Goal: Task Accomplishment & Management: Manage account settings

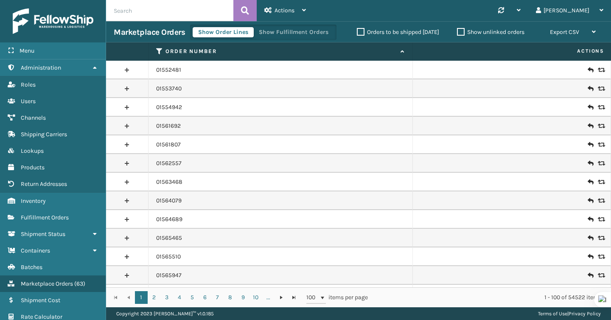
click at [115, 14] on input "text" at bounding box center [169, 10] width 127 height 21
type input "553490406-50000-A"
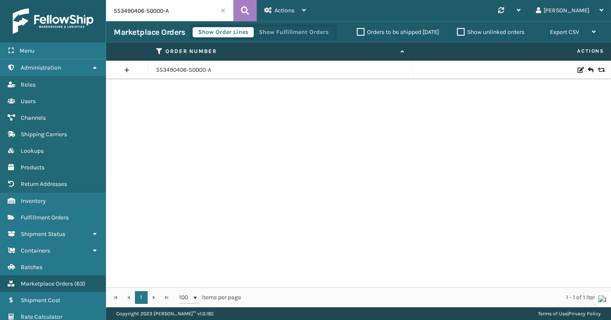
click at [178, 75] on td "553490406-50000-A" at bounding box center [281, 70] width 265 height 19
click at [178, 71] on link "553490406-50000-A" at bounding box center [183, 70] width 55 height 8
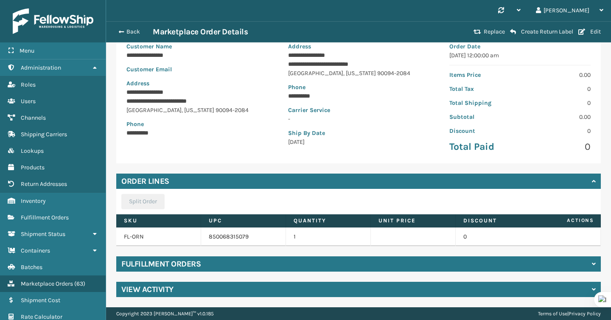
scroll to position [77, 0]
click at [272, 266] on div "Fulfillment Orders" at bounding box center [358, 263] width 485 height 15
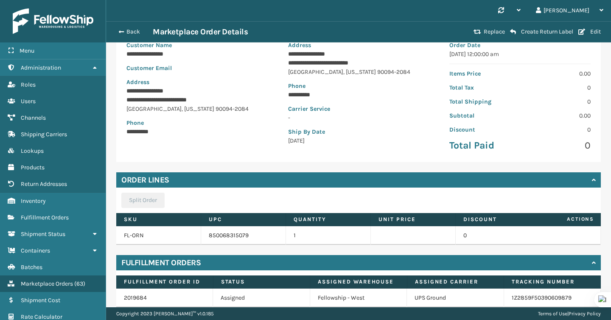
scroll to position [121, 0]
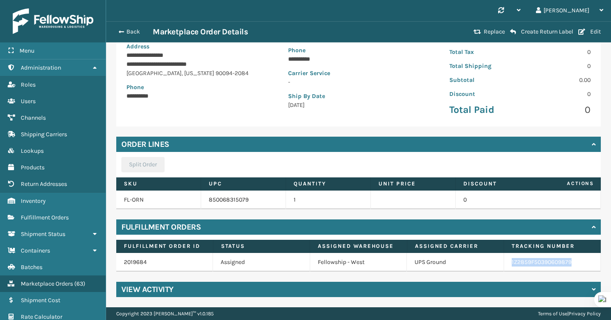
copy link "1Z2859F50390609879"
click at [118, 26] on div "Back Marketplace Order Details Replace Create Return Label Edit" at bounding box center [358, 31] width 505 height 21
click at [121, 31] on span "button" at bounding box center [120, 32] width 5 height 6
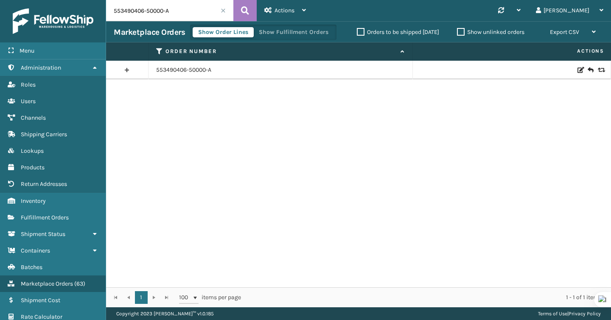
click at [144, 14] on input "553490406-50000-A" at bounding box center [169, 10] width 127 height 21
paste input "912002751966686"
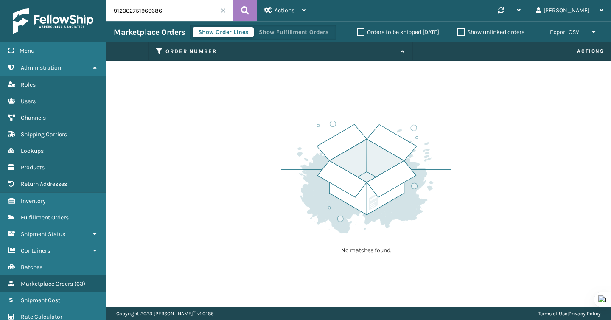
click at [166, 6] on input "912002751966686" at bounding box center [169, 10] width 127 height 21
paste input "815281812"
type input "8152818126"
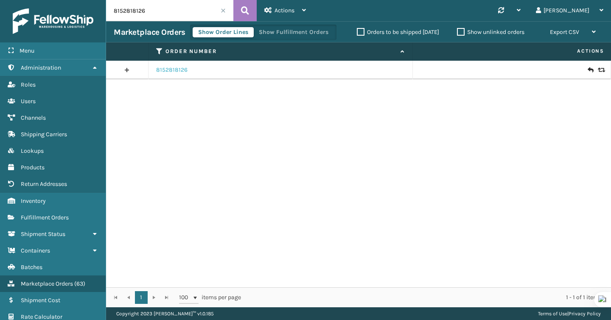
click at [173, 70] on link "8152818126" at bounding box center [171, 70] width 31 height 8
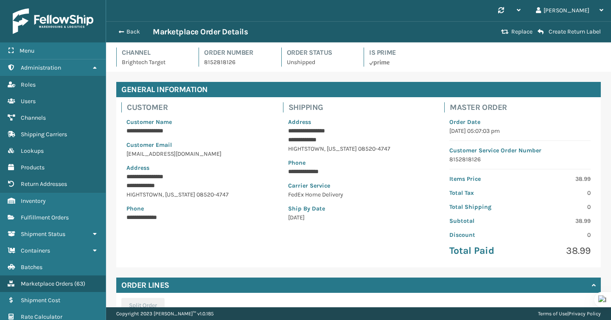
scroll to position [104, 0]
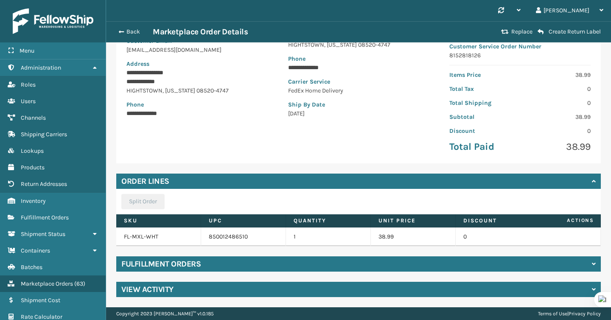
click at [280, 263] on div "Fulfillment Orders" at bounding box center [358, 263] width 485 height 15
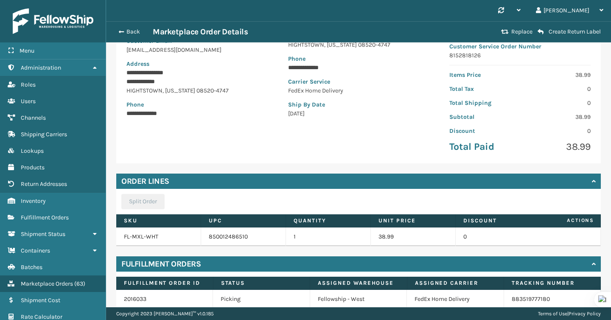
scroll to position [141, 0]
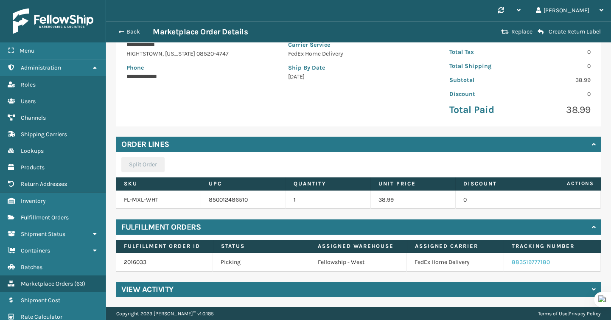
click at [524, 261] on link "883519777180" at bounding box center [531, 262] width 38 height 7
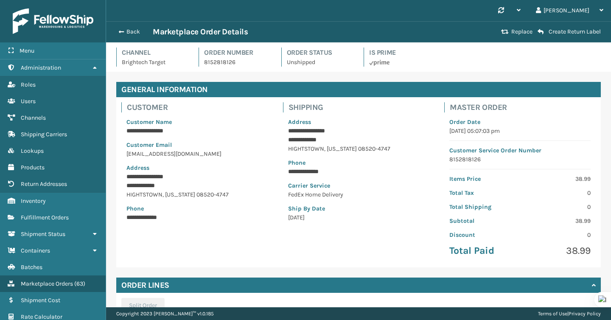
click at [218, 62] on p "8152818126" at bounding box center [237, 62] width 67 height 9
copy p "8152818126"
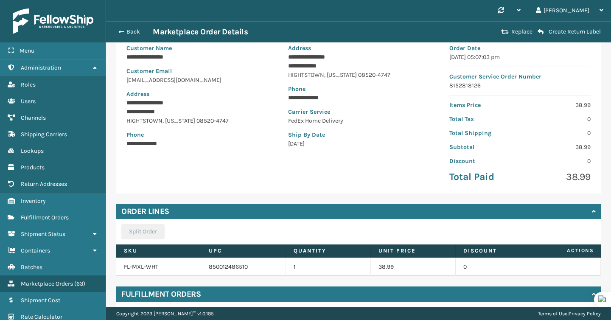
scroll to position [141, 0]
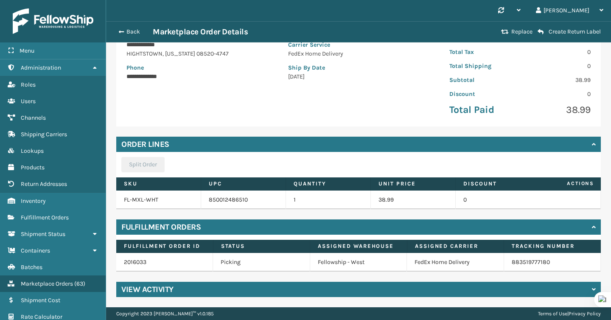
click at [131, 266] on td "2016033" at bounding box center [164, 262] width 97 height 19
click at [132, 264] on link "2016033" at bounding box center [135, 262] width 23 height 7
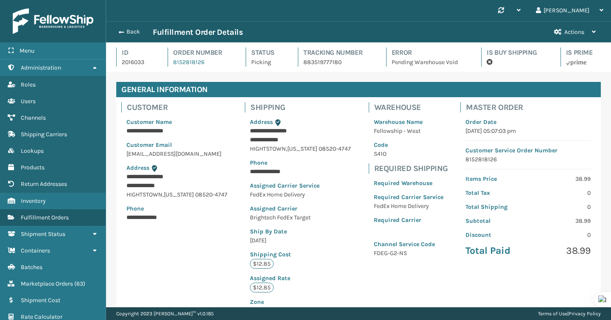
scroll to position [20, 505]
click at [575, 36] on button "Actions" at bounding box center [575, 32] width 57 height 21
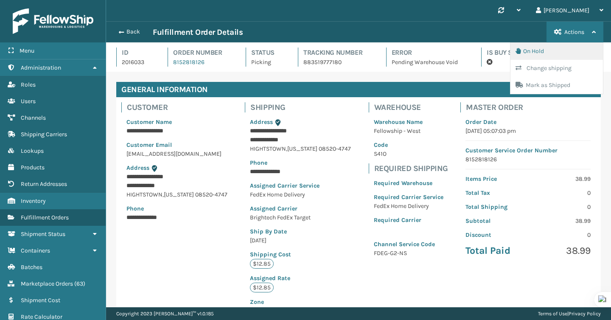
click at [528, 51] on button "On Hold" at bounding box center [557, 51] width 93 height 17
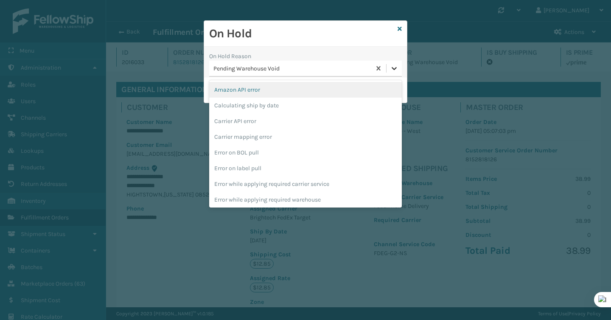
click at [391, 66] on icon at bounding box center [394, 68] width 8 height 8
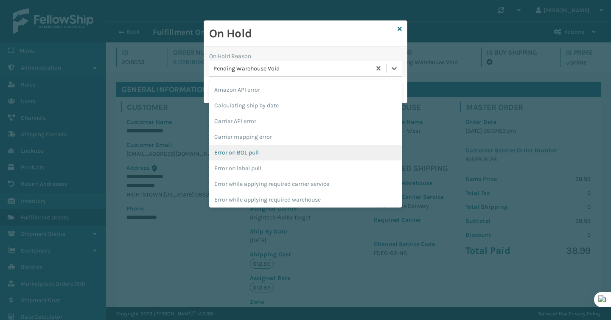
scroll to position [222, 0]
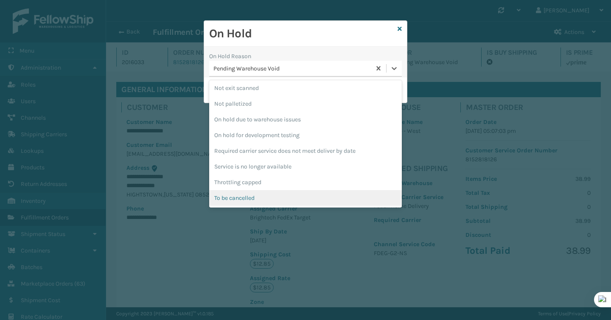
click at [341, 196] on div "To be cancelled" at bounding box center [305, 198] width 193 height 16
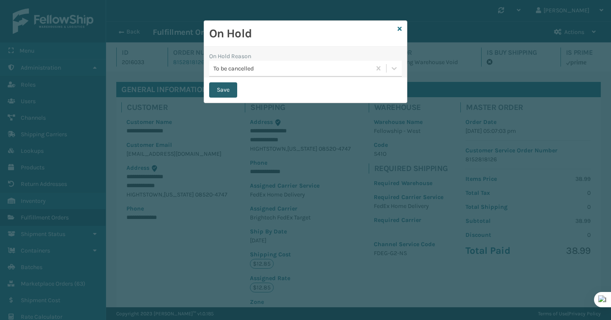
click at [232, 95] on button "Save" at bounding box center [223, 89] width 28 height 15
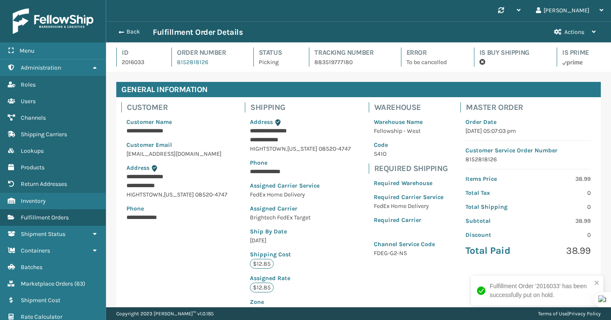
scroll to position [20, 505]
click at [131, 24] on div "Back Fulfillment Order Details Actions On Hold Mark as Shipped" at bounding box center [358, 31] width 505 height 21
click at [131, 29] on button "Back" at bounding box center [133, 32] width 39 height 8
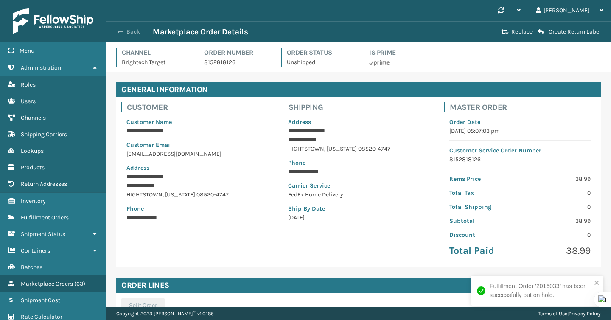
click at [120, 29] on span "button" at bounding box center [120, 32] width 5 height 6
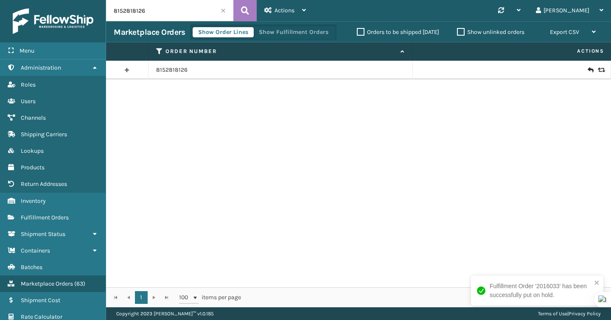
click at [154, 17] on input "8152818126" at bounding box center [169, 10] width 127 height 21
paste input "42089"
type input "42089"
click at [165, 69] on link "42089" at bounding box center [164, 70] width 17 height 8
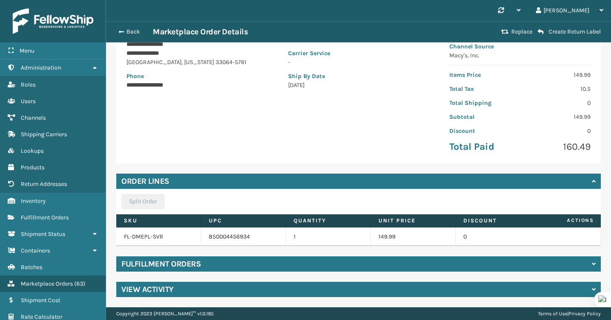
scroll to position [141, 0]
click at [151, 266] on h4 "Fulfillment Orders" at bounding box center [160, 264] width 79 height 10
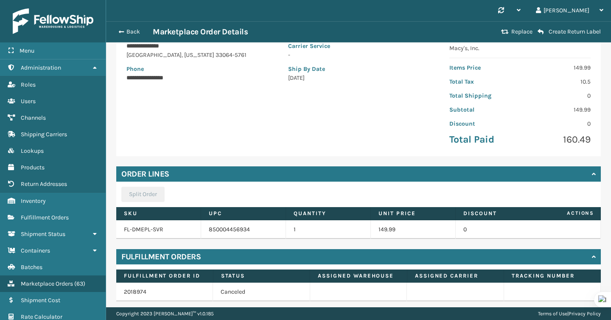
scroll to position [0, 0]
